Goal: Navigation & Orientation: Find specific page/section

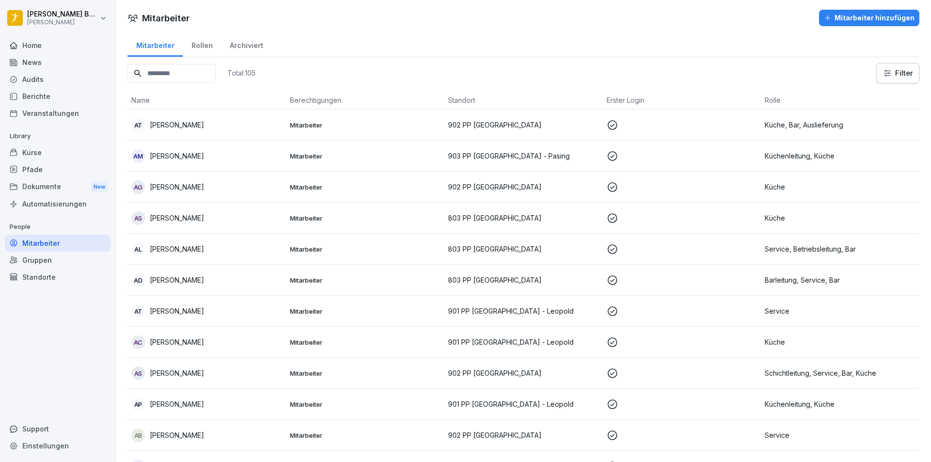
click at [48, 59] on div "News" at bounding box center [58, 62] width 106 height 17
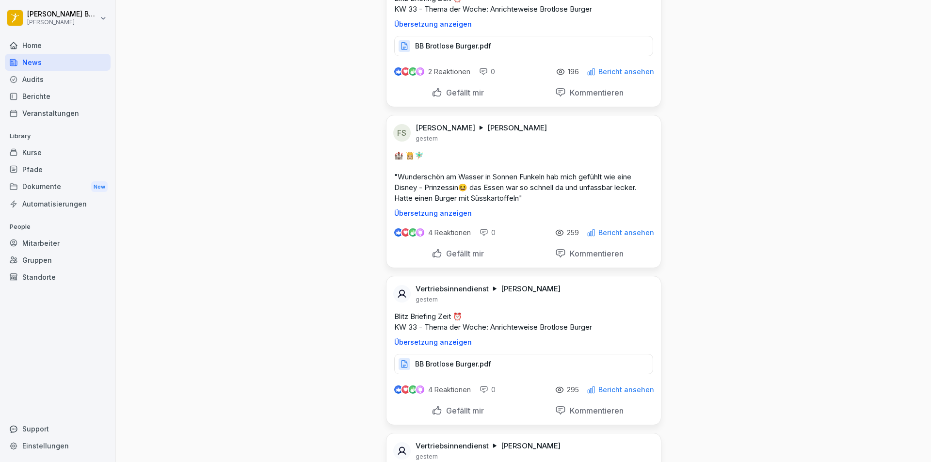
scroll to position [679, 0]
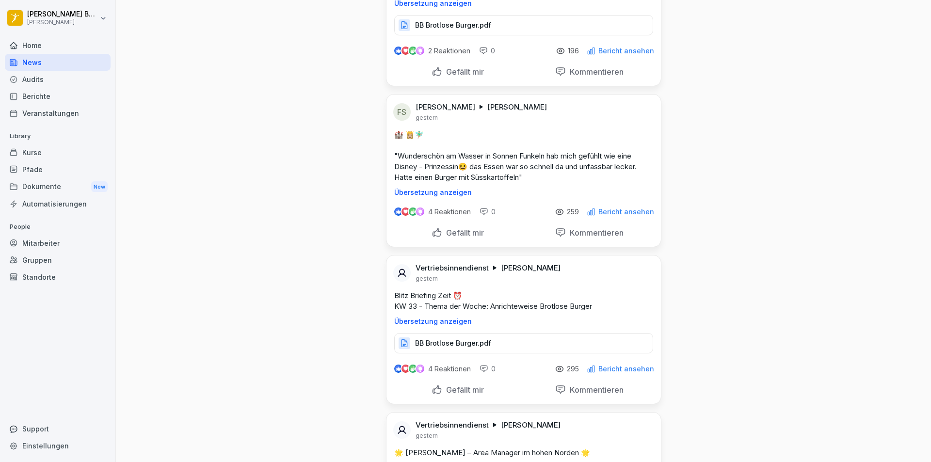
click at [32, 47] on div "Home" at bounding box center [58, 45] width 106 height 17
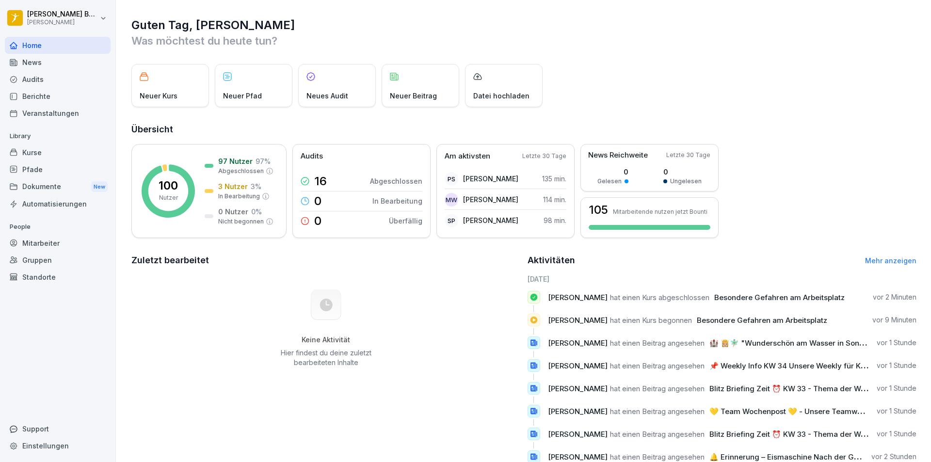
scroll to position [33, 0]
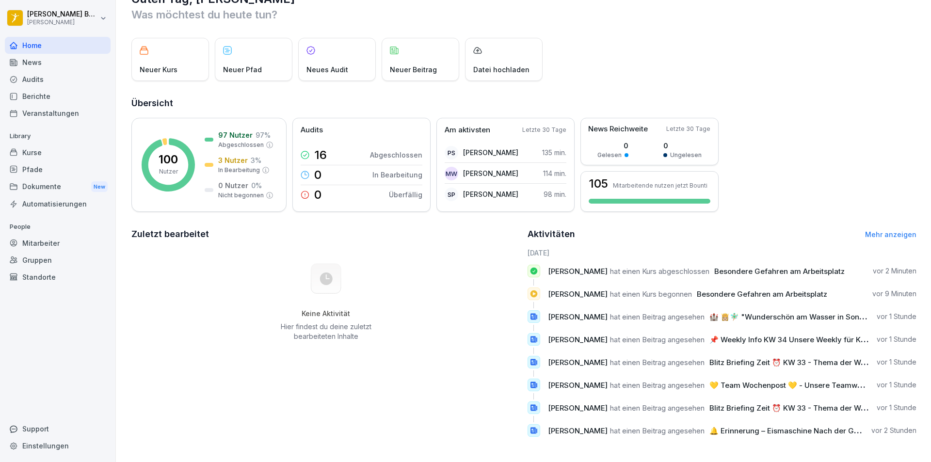
click at [59, 65] on div "News" at bounding box center [58, 62] width 106 height 17
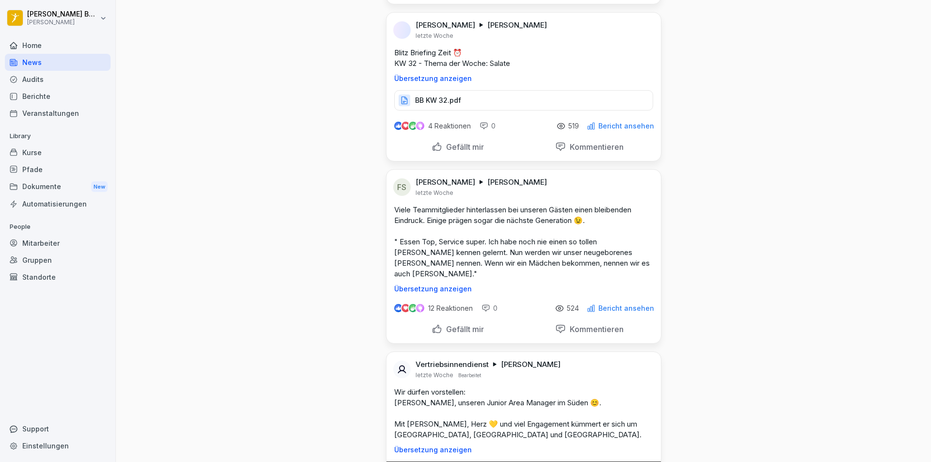
drag, startPoint x: 604, startPoint y: 302, endPoint x: 615, endPoint y: 358, distance: 56.9
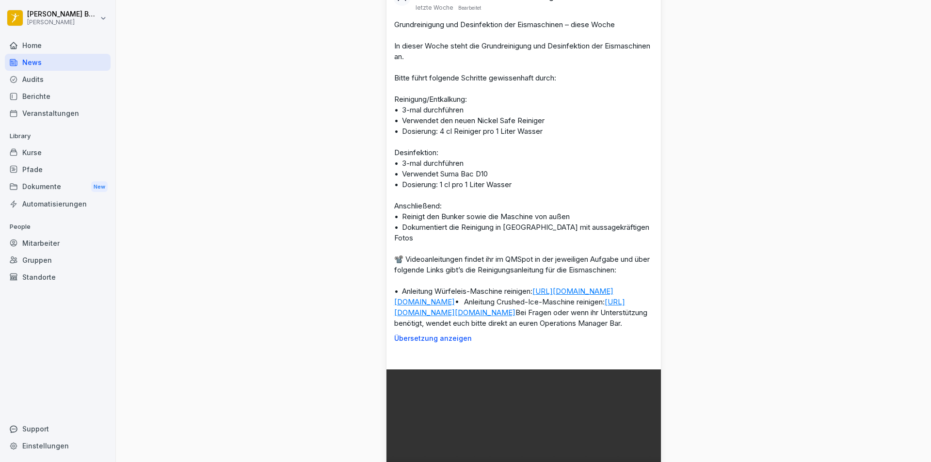
drag, startPoint x: 723, startPoint y: 232, endPoint x: 719, endPoint y: 301, distance: 69.5
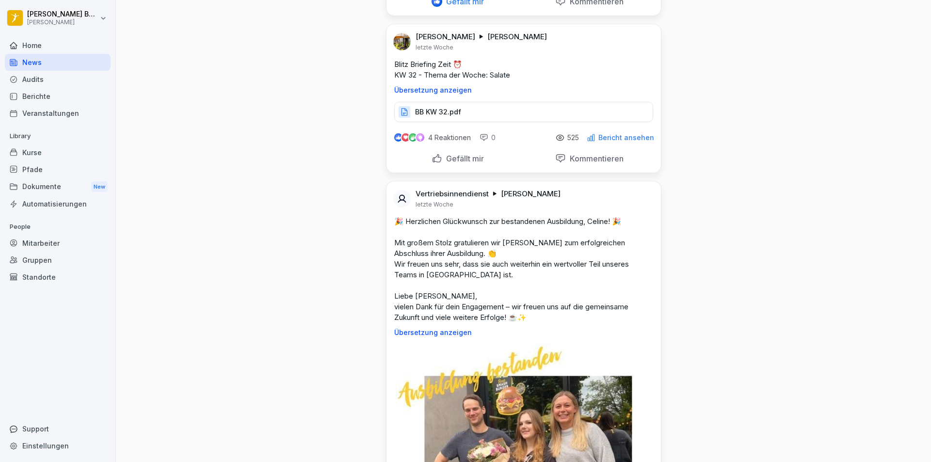
drag, startPoint x: 723, startPoint y: 284, endPoint x: 734, endPoint y: 215, distance: 69.8
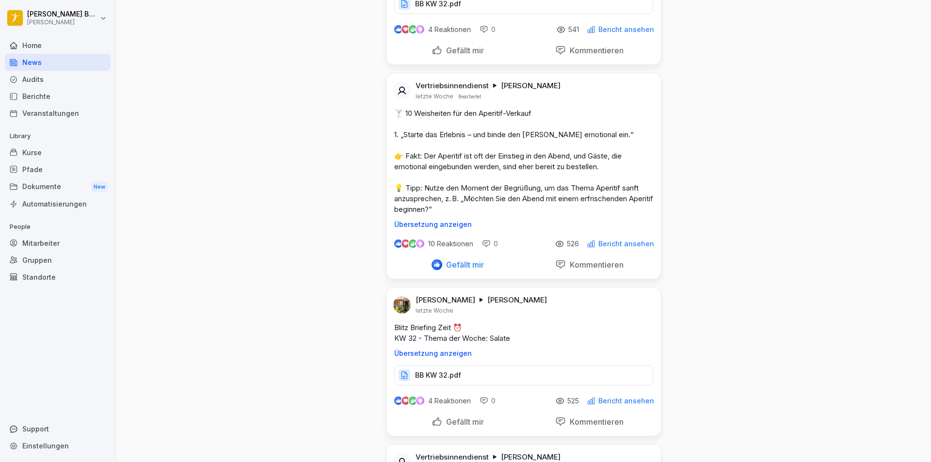
scroll to position [6737, 0]
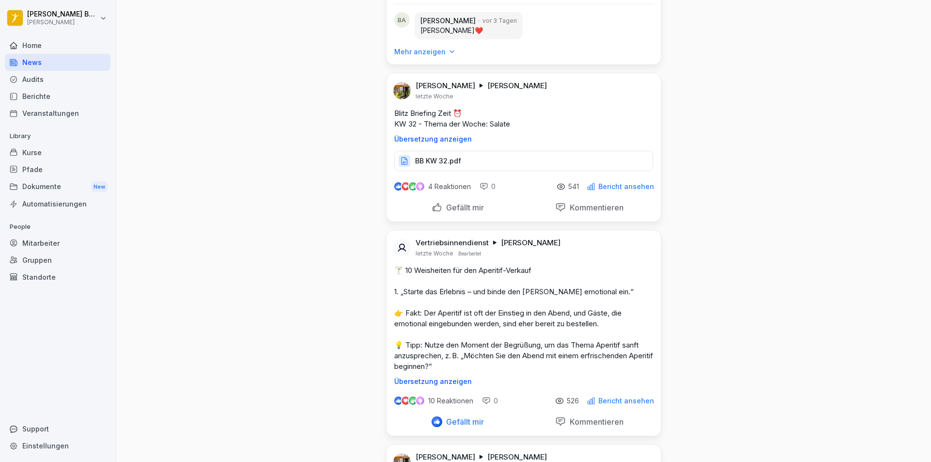
drag, startPoint x: 734, startPoint y: 215, endPoint x: 733, endPoint y: 154, distance: 61.6
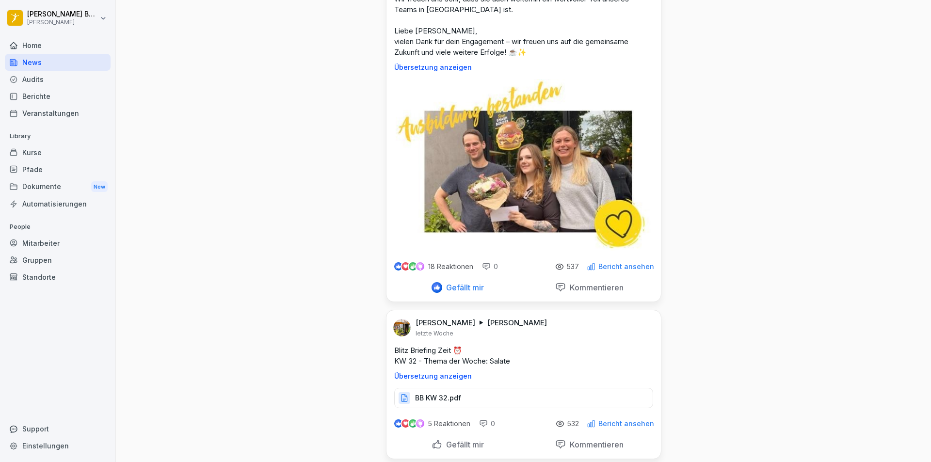
drag, startPoint x: 731, startPoint y: 203, endPoint x: 750, endPoint y: 291, distance: 90.4
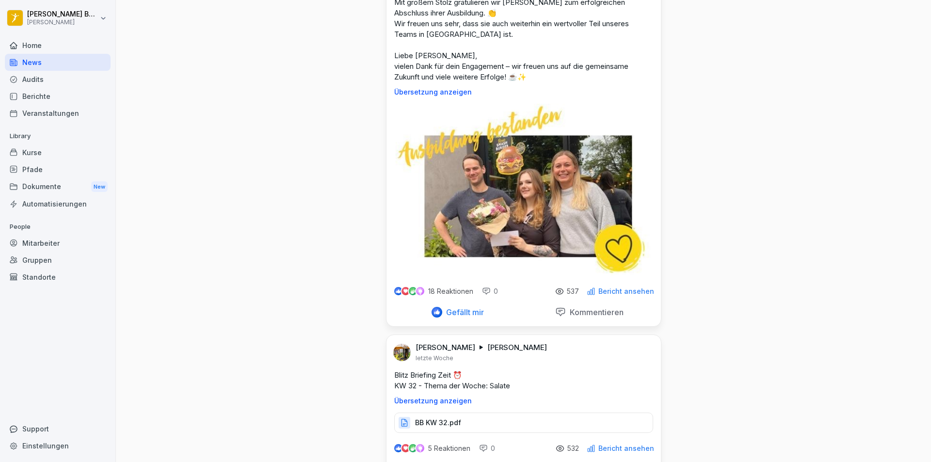
drag, startPoint x: 747, startPoint y: 278, endPoint x: 749, endPoint y: 255, distance: 23.4
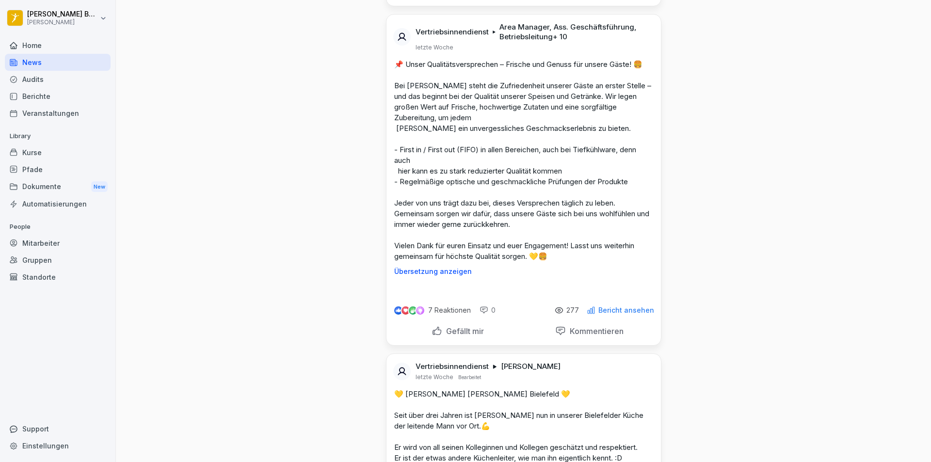
scroll to position [9858, 0]
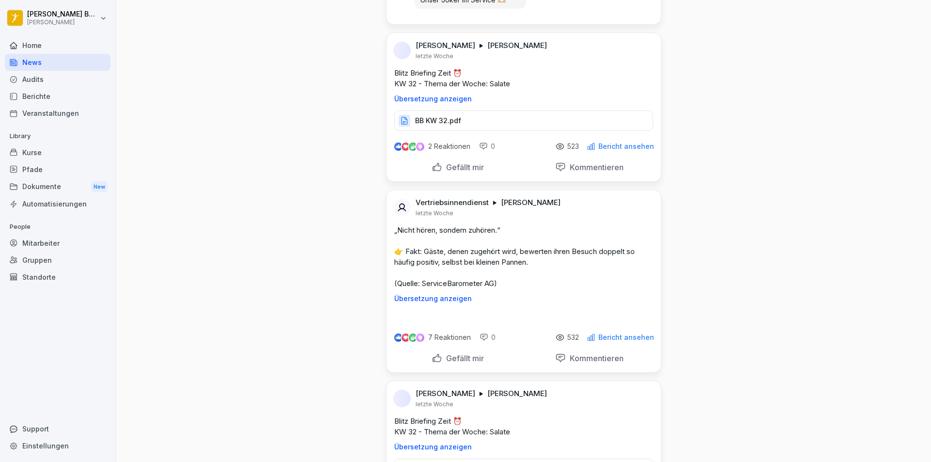
drag, startPoint x: 750, startPoint y: 262, endPoint x: 747, endPoint y: 325, distance: 63.6
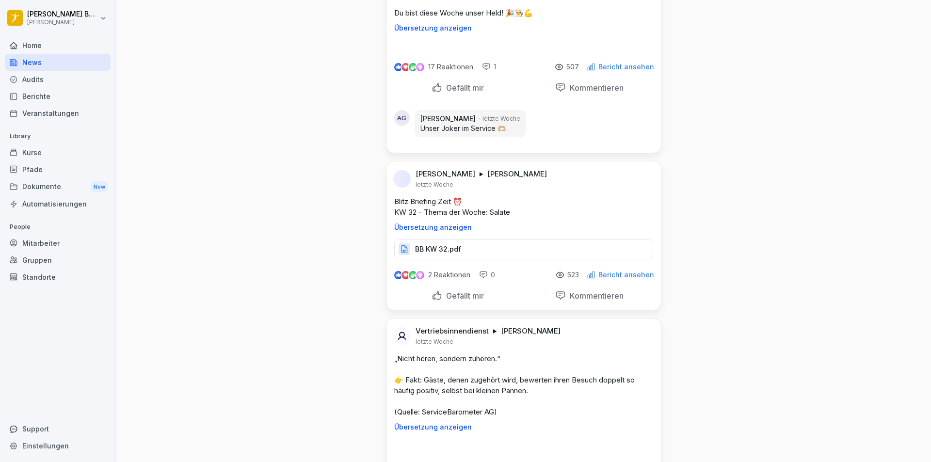
click at [52, 42] on div "Home" at bounding box center [58, 45] width 106 height 17
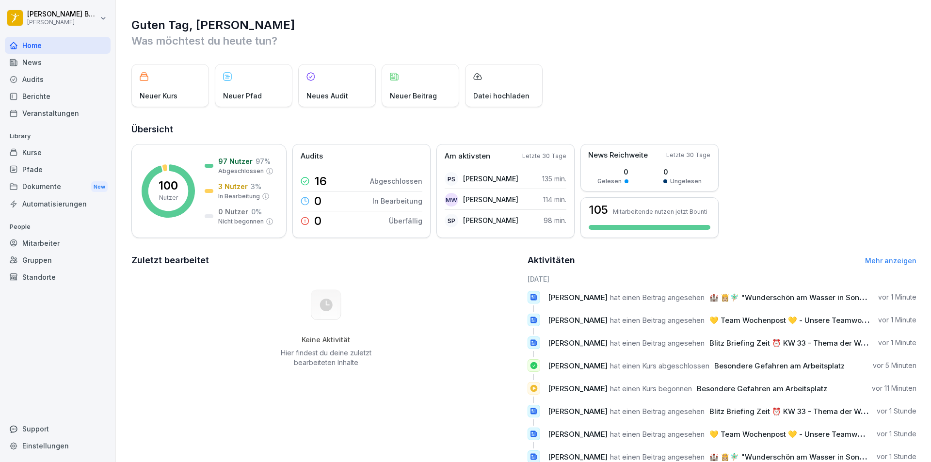
click at [58, 58] on div "News" at bounding box center [58, 62] width 106 height 17
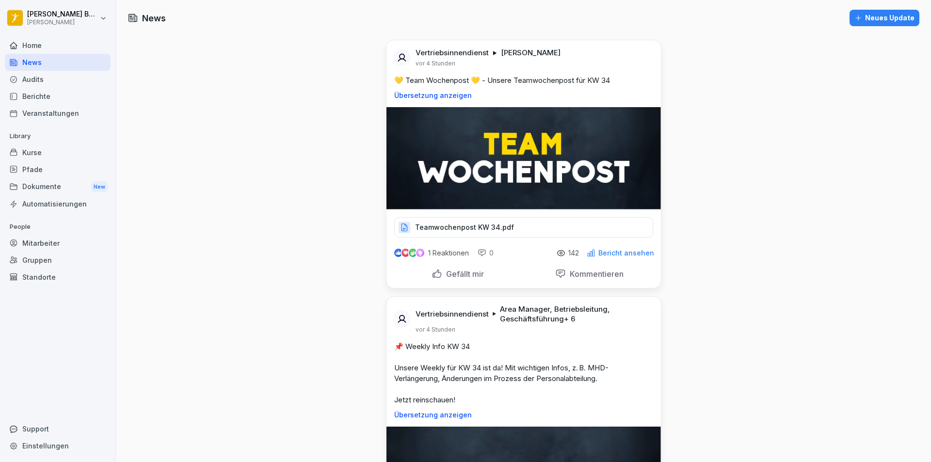
click at [57, 47] on div "Home" at bounding box center [58, 45] width 106 height 17
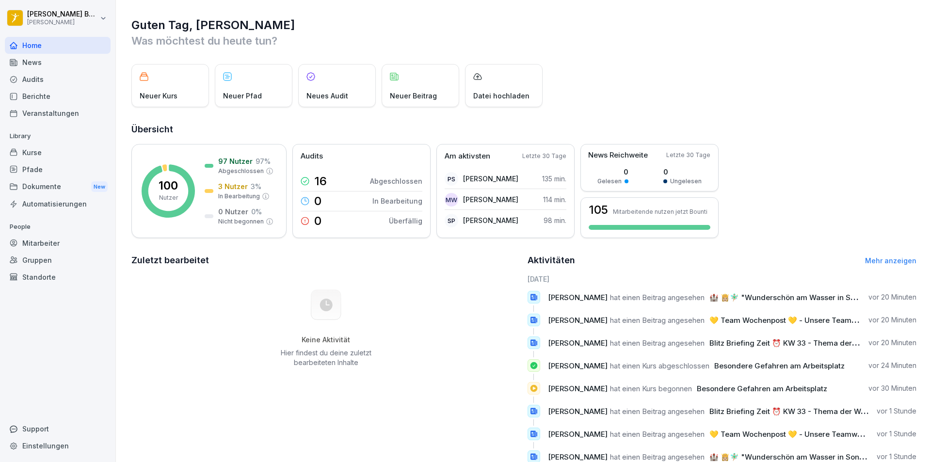
click at [61, 71] on div "Audits" at bounding box center [58, 79] width 106 height 17
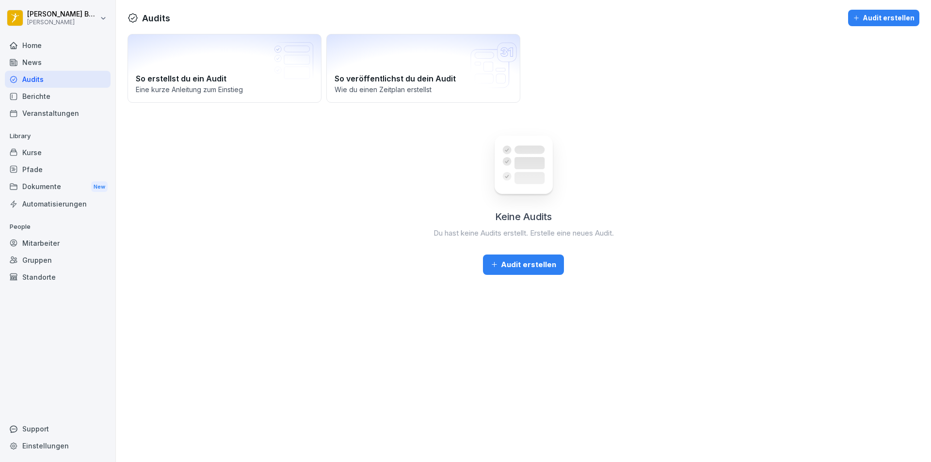
click at [66, 90] on div "Berichte" at bounding box center [58, 96] width 106 height 17
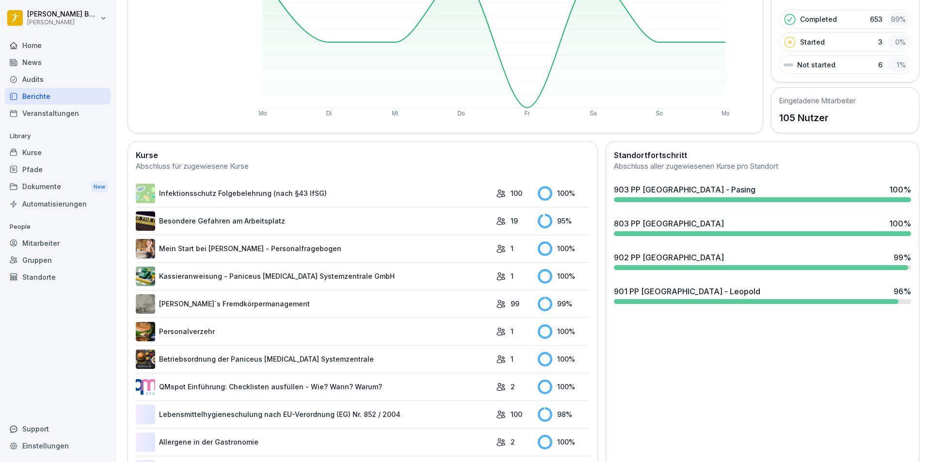
scroll to position [145, 0]
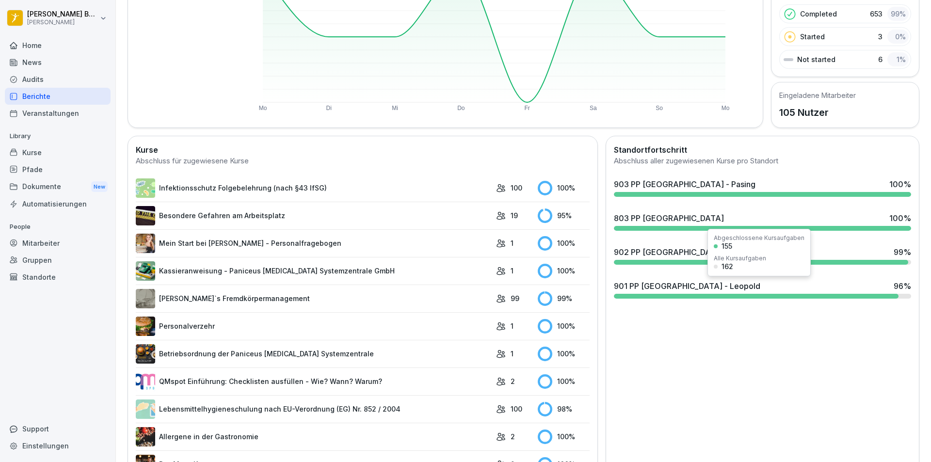
click at [680, 289] on div "901 PP [GEOGRAPHIC_DATA] - Leopold" at bounding box center [687, 286] width 146 height 12
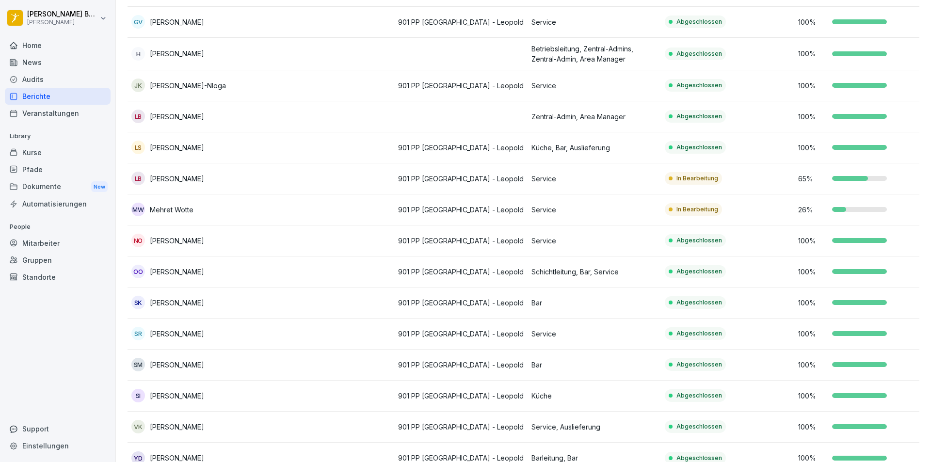
scroll to position [388, 0]
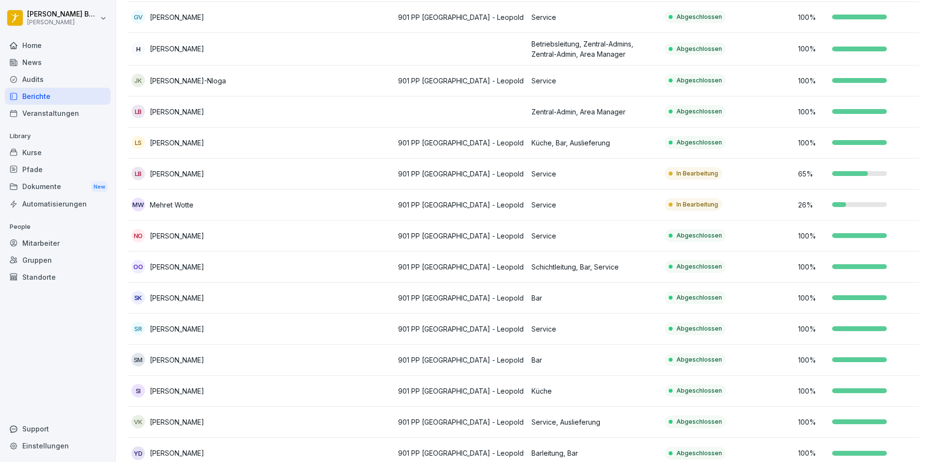
click at [62, 97] on div "Berichte" at bounding box center [58, 96] width 106 height 17
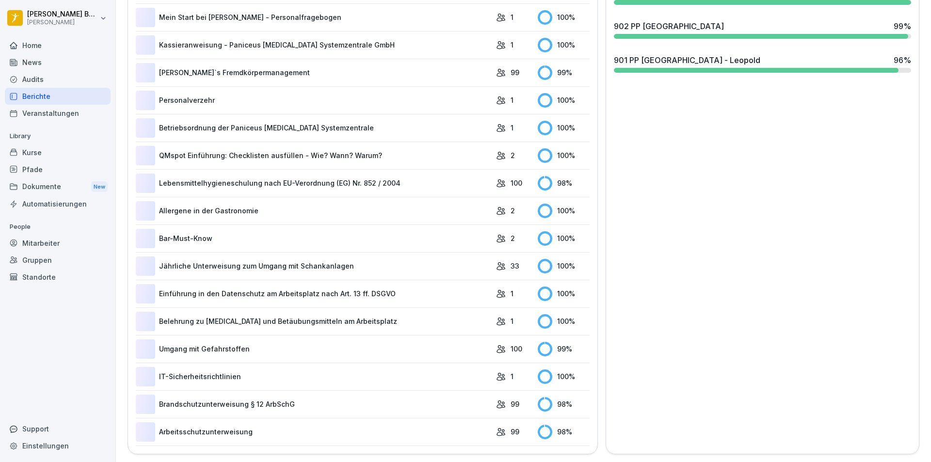
scroll to position [60, 0]
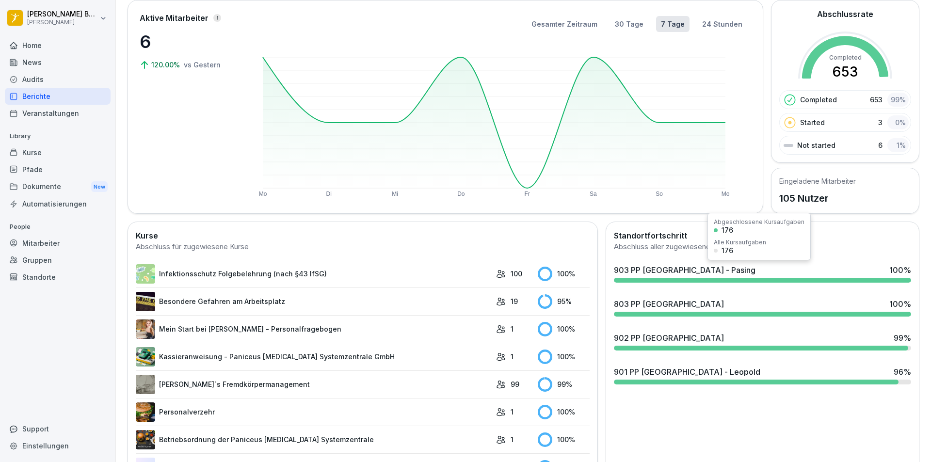
click at [692, 274] on div "903 PP [GEOGRAPHIC_DATA] - Pasing" at bounding box center [685, 270] width 142 height 12
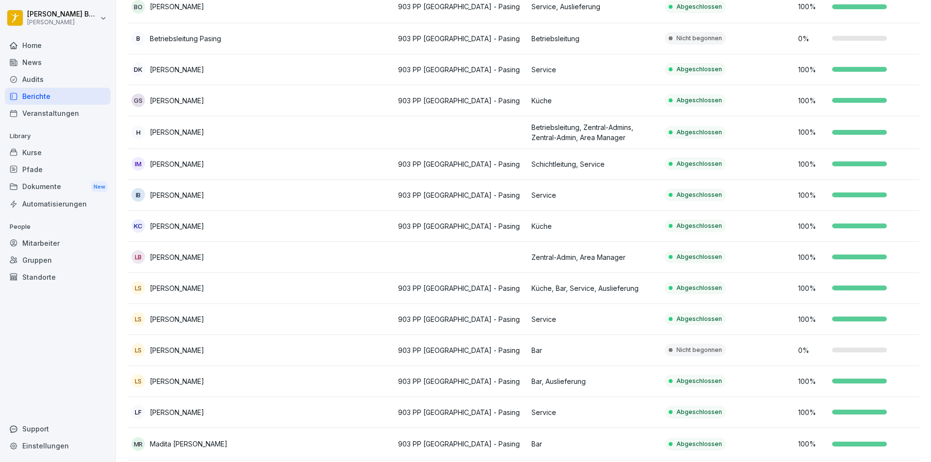
scroll to position [153, 0]
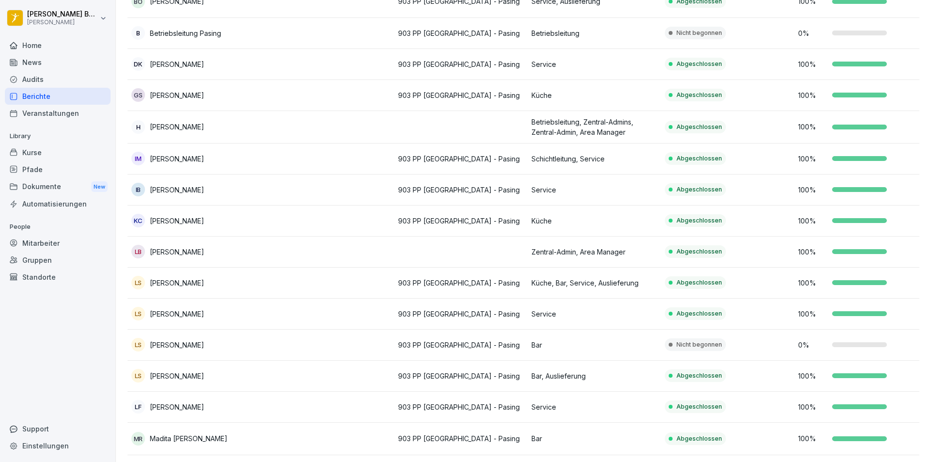
click at [278, 345] on td at bounding box center [327, 345] width 133 height 31
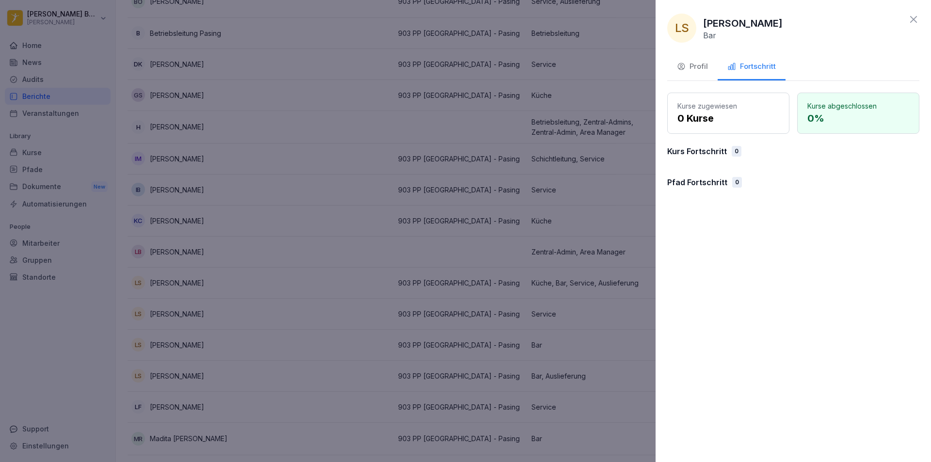
click at [700, 71] on div "Profil" at bounding box center [692, 66] width 31 height 11
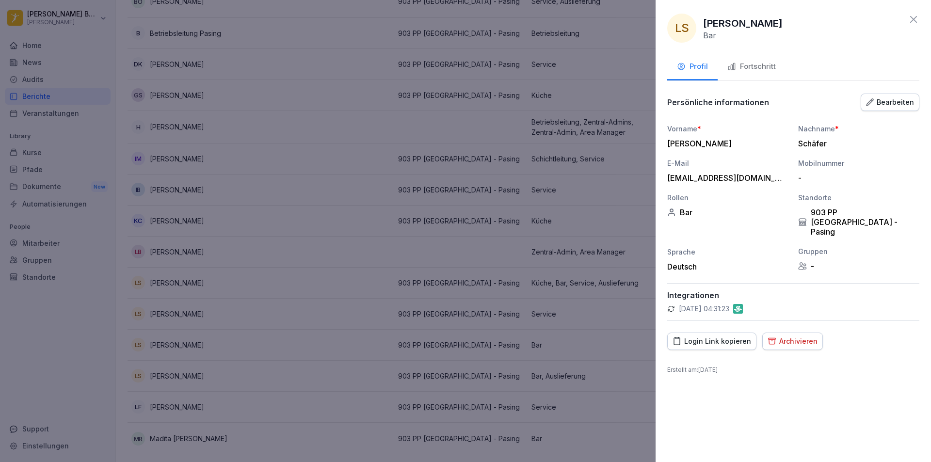
click at [341, 161] on div at bounding box center [465, 231] width 931 height 462
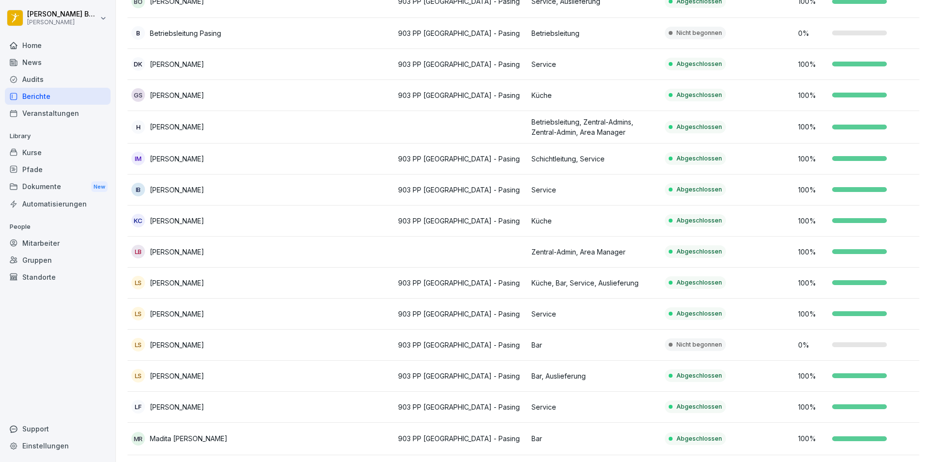
click at [48, 70] on div "News" at bounding box center [58, 62] width 106 height 17
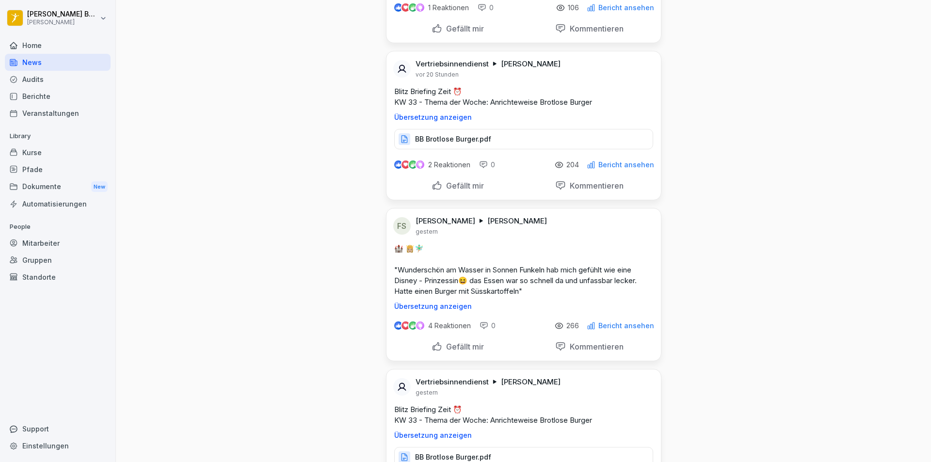
scroll to position [582, 0]
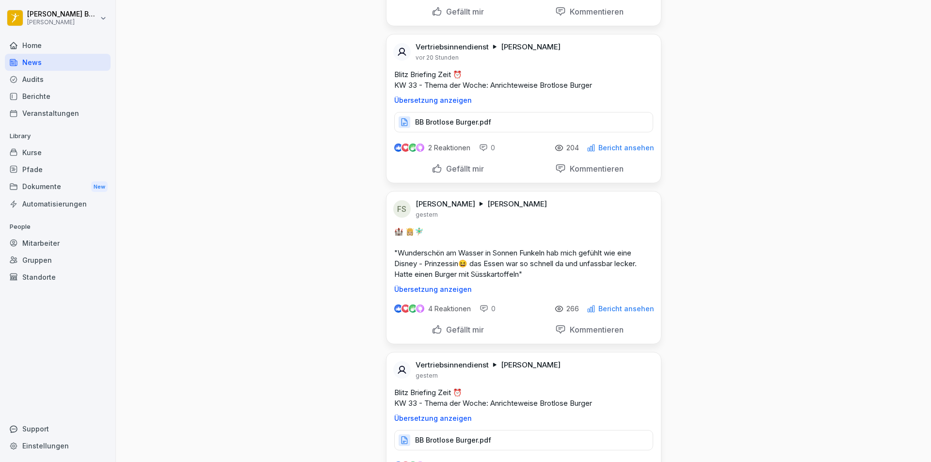
click at [412, 289] on p "Übersetzung anzeigen" at bounding box center [523, 290] width 259 height 8
click at [412, 289] on p "Original anzeigen" at bounding box center [523, 290] width 259 height 8
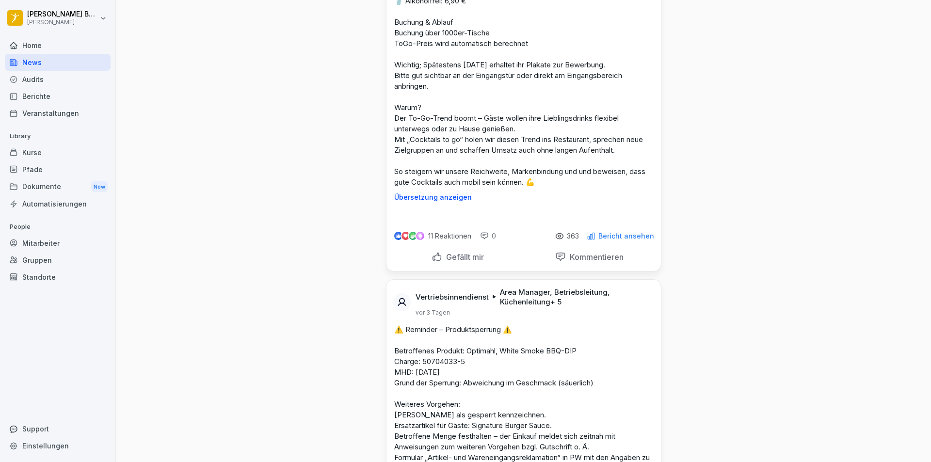
scroll to position [2134, 0]
